Goal: Find specific page/section: Find specific page/section

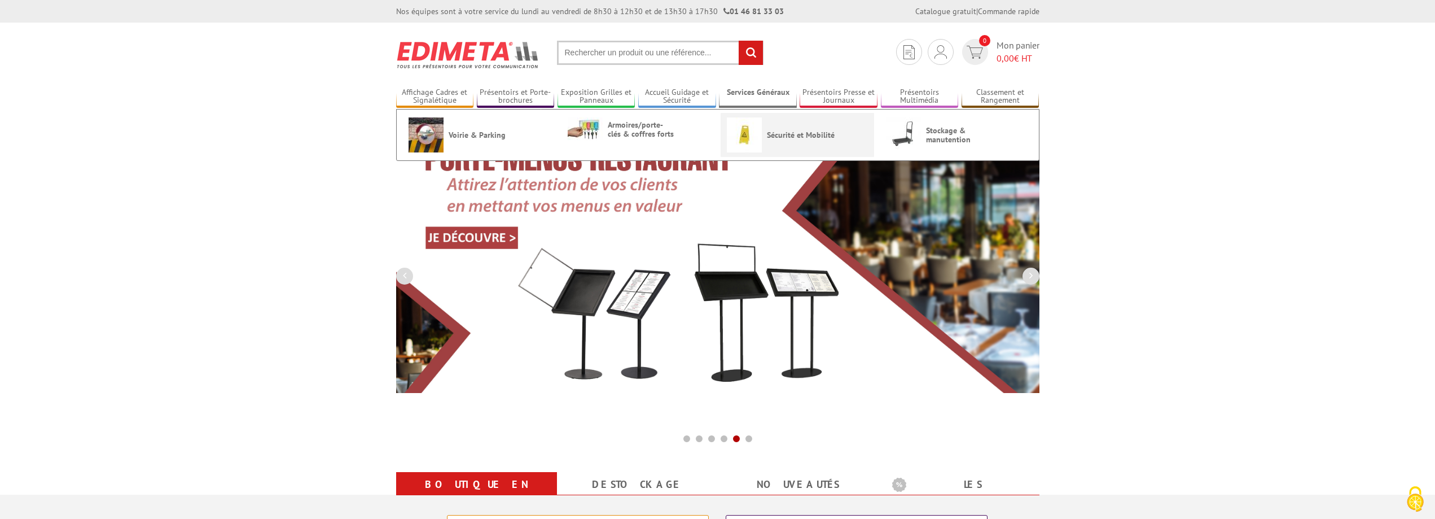
click at [789, 138] on span "Sécurité et Mobilité" at bounding box center [801, 134] width 68 height 9
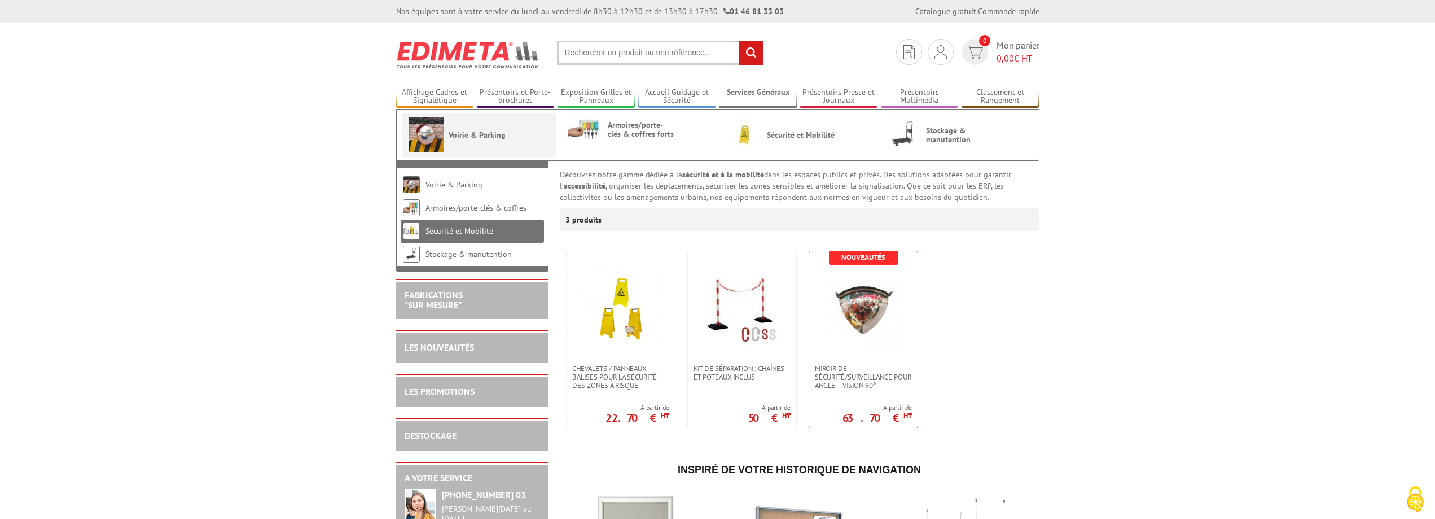
click at [465, 129] on link "Voirie & Parking" at bounding box center [479, 134] width 141 height 35
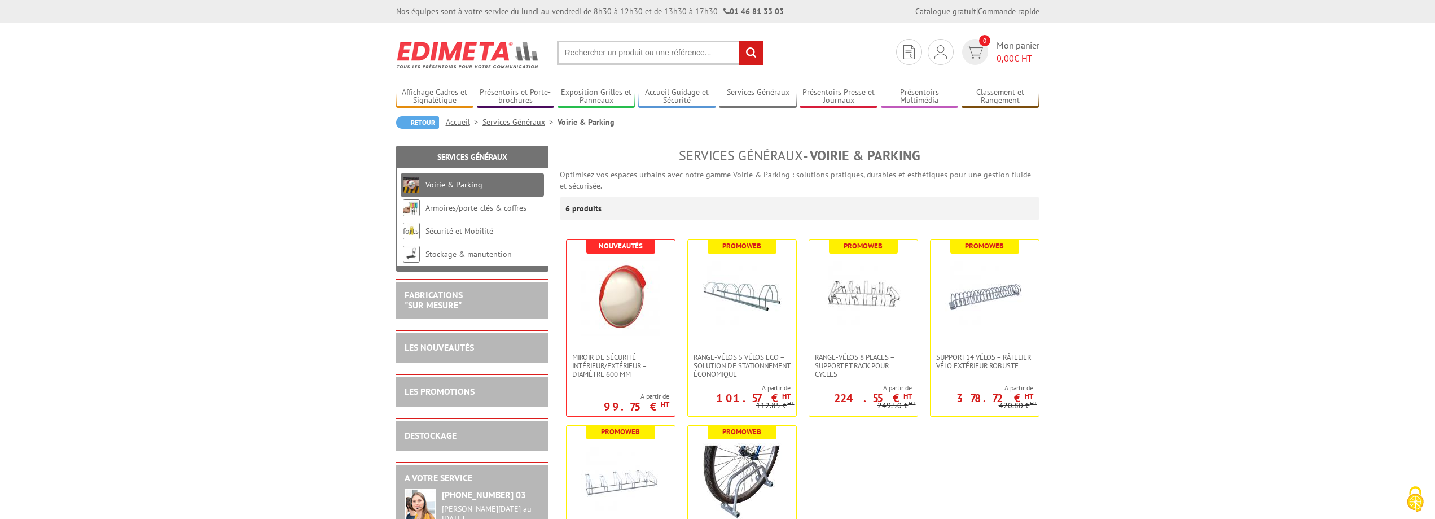
click at [646, 57] on input "text" at bounding box center [660, 53] width 207 height 24
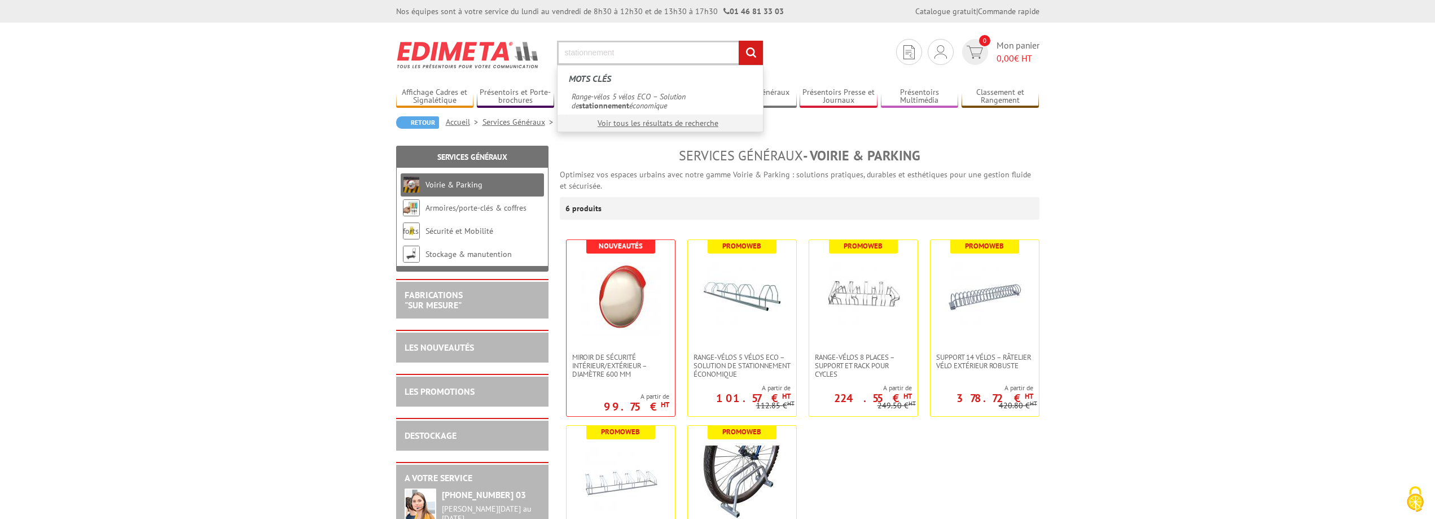
type input "stationnement"
click at [739, 41] on input "rechercher" at bounding box center [751, 53] width 24 height 24
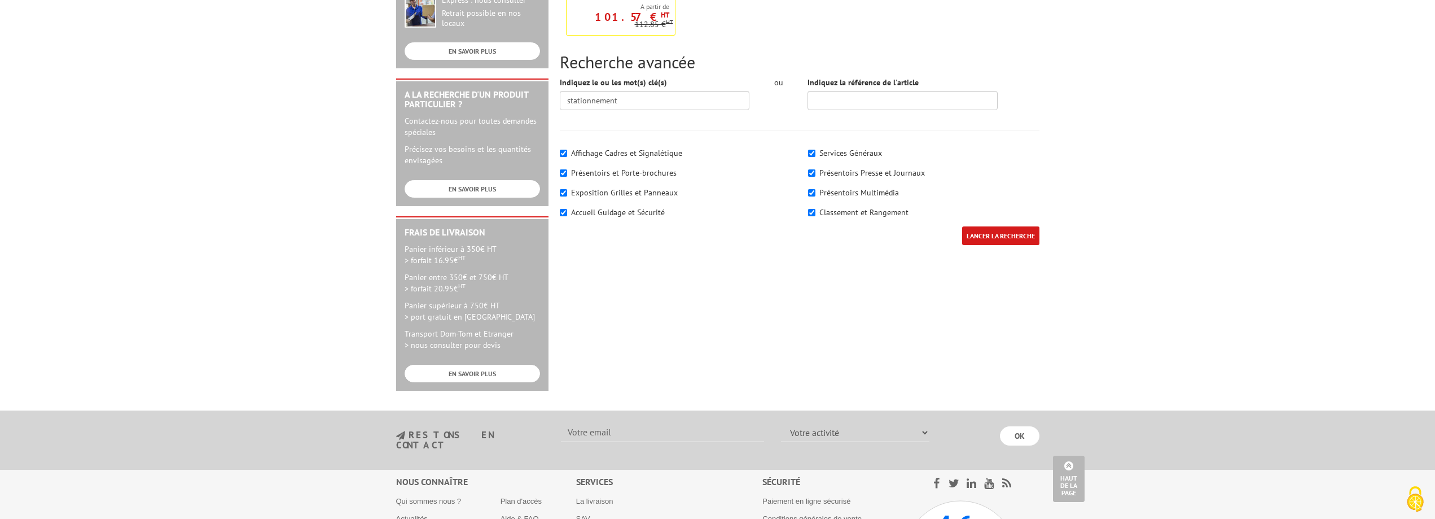
scroll to position [226, 0]
